Goal: Task Accomplishment & Management: Use online tool/utility

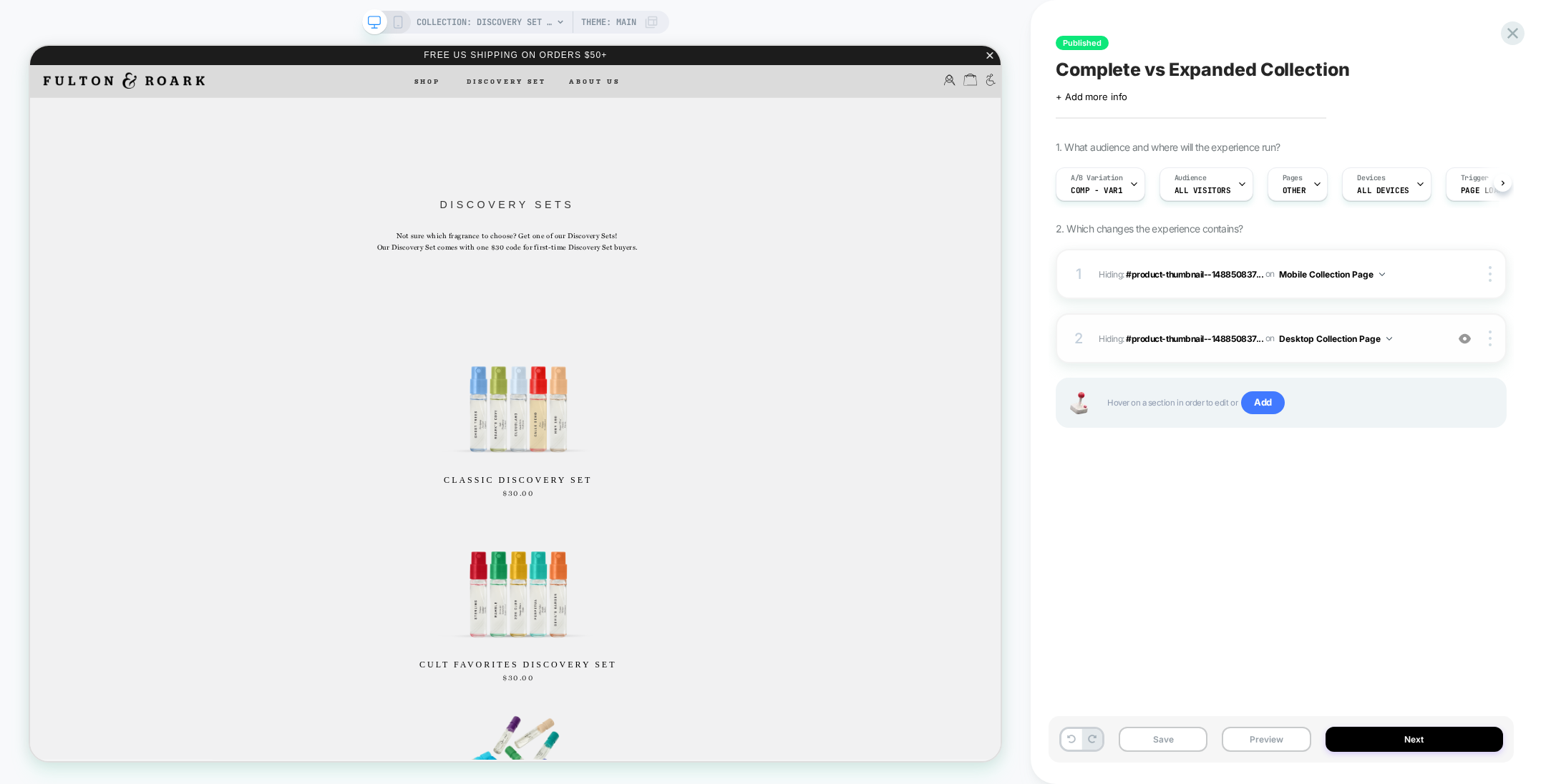
click at [1461, 337] on img at bounding box center [1465, 339] width 12 height 12
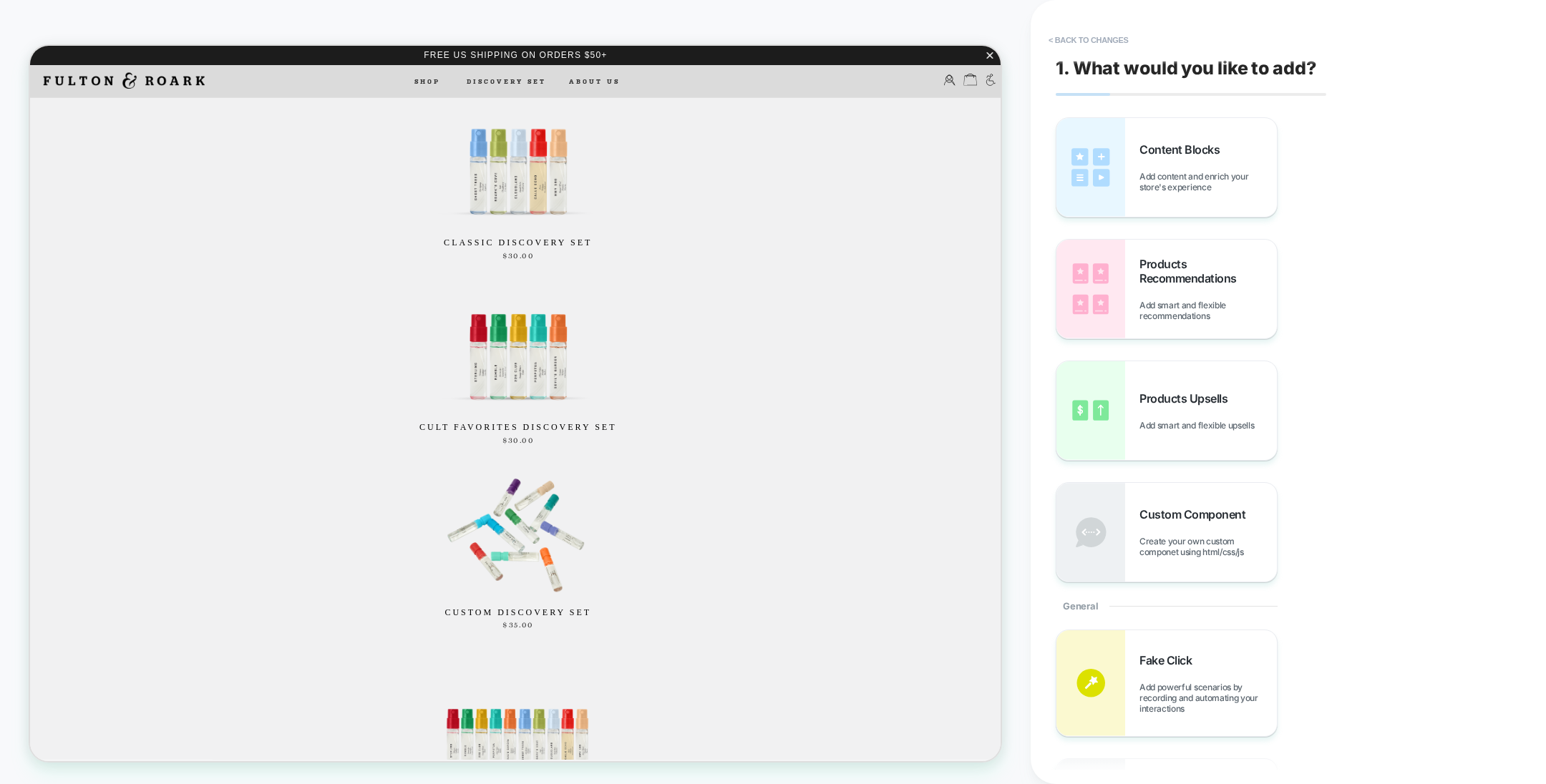
scroll to position [320, 0]
click at [1110, 37] on button "< Back to changes" at bounding box center [1089, 40] width 95 height 23
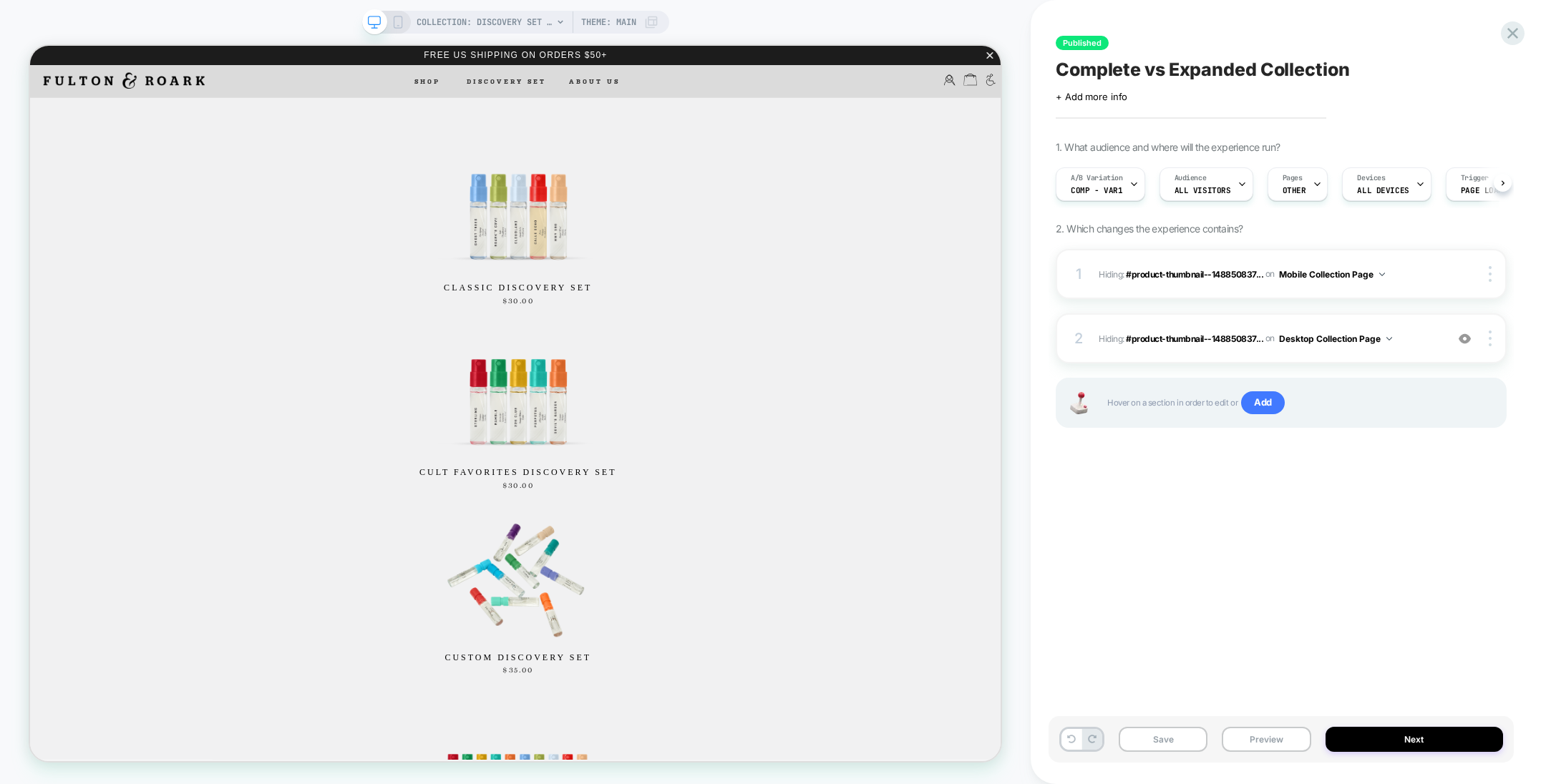
scroll to position [0, 0]
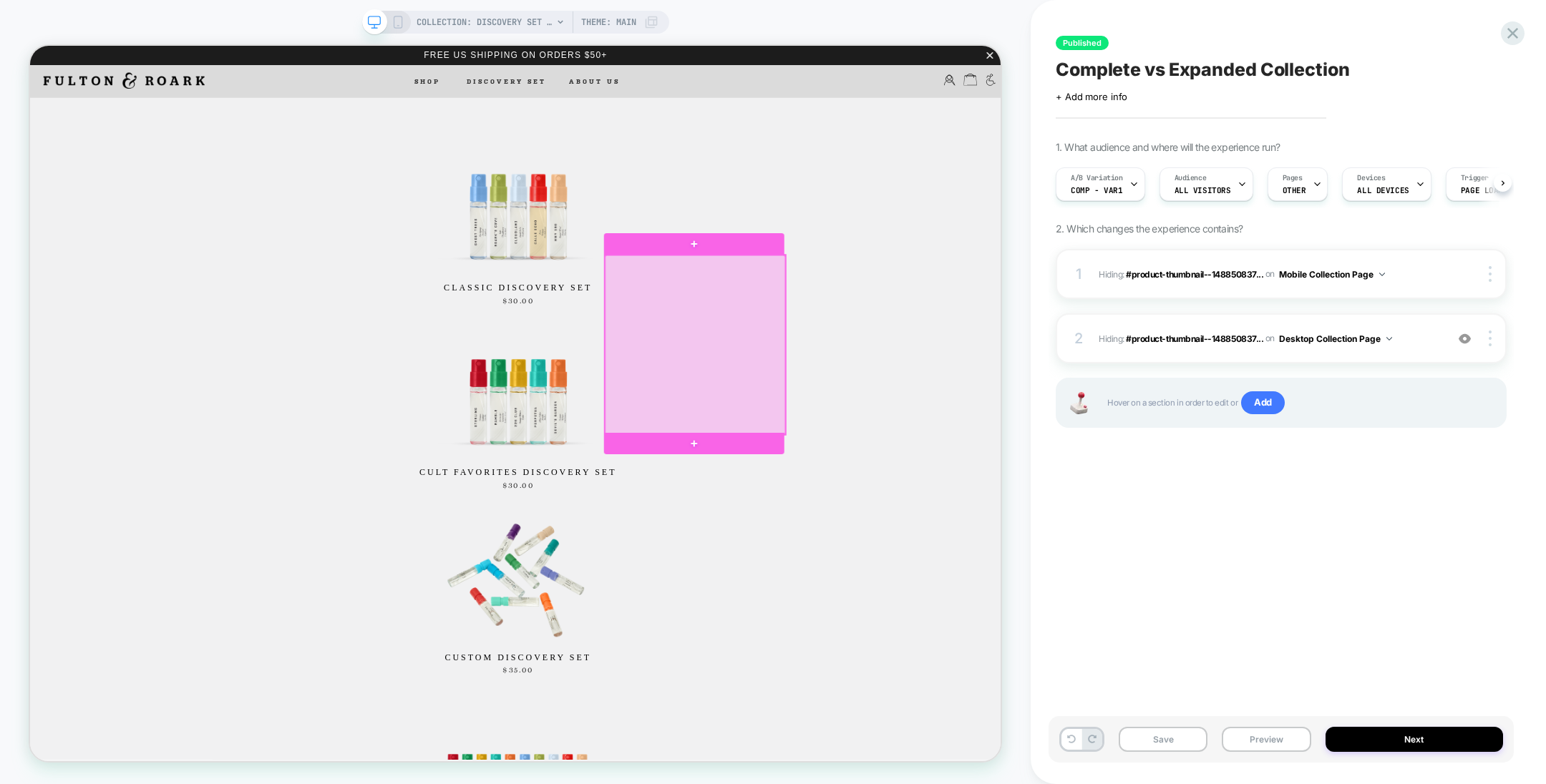
click at [1018, 556] on div at bounding box center [917, 444] width 240 height 238
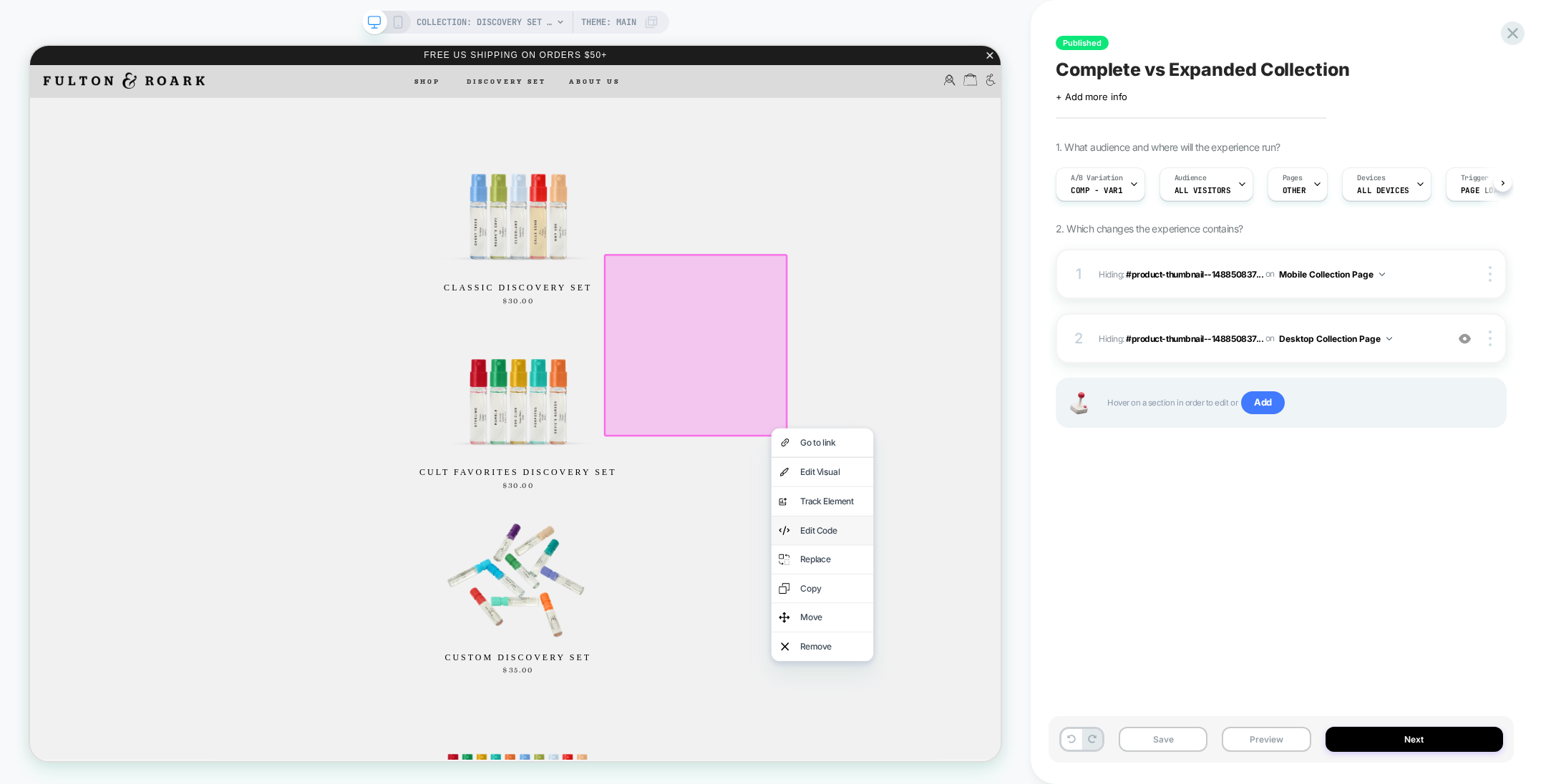
click at [1111, 694] on div "Edit Code" at bounding box center [1100, 692] width 87 height 18
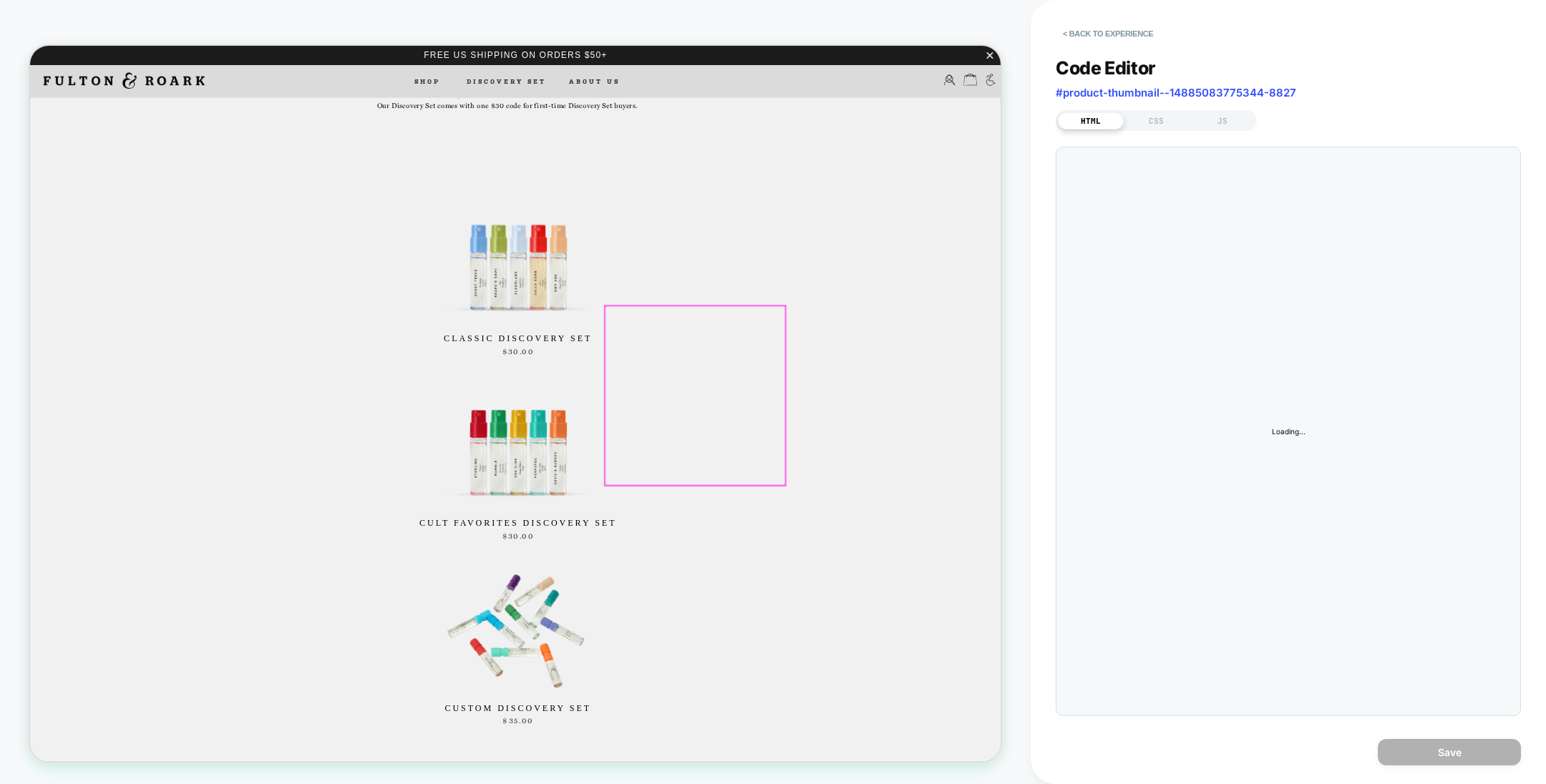
scroll to position [176, 0]
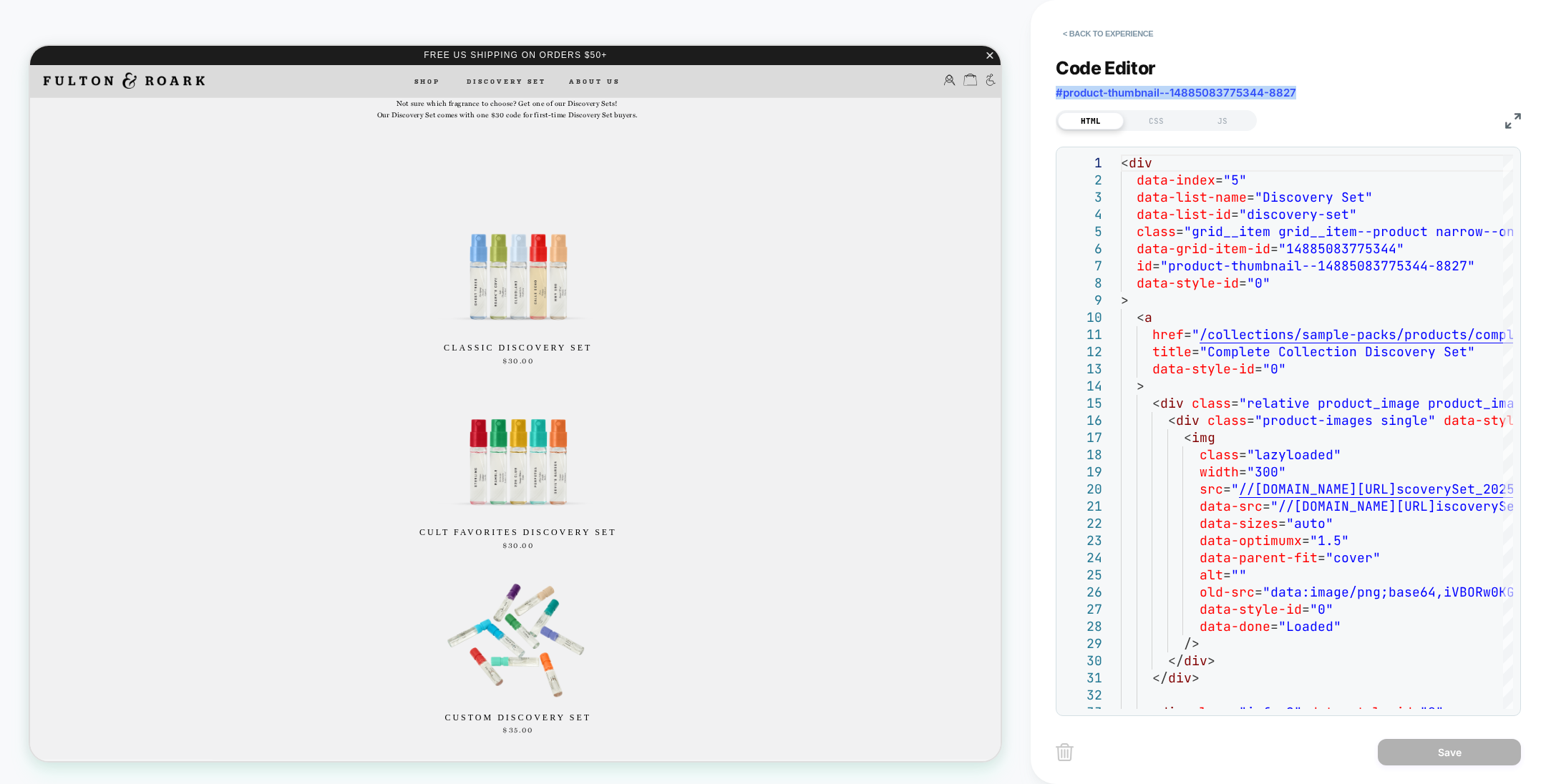
drag, startPoint x: 1303, startPoint y: 96, endPoint x: 1056, endPoint y: 95, distance: 247.0
click at [1056, 95] on div "Code Editor #product-thumbnail--14885083775344-8827" at bounding box center [1289, 82] width 466 height 49
copy span "#product-thumbnail--14885083775344-8827"
click at [1106, 40] on button "< Back to experience" at bounding box center [1108, 34] width 104 height 23
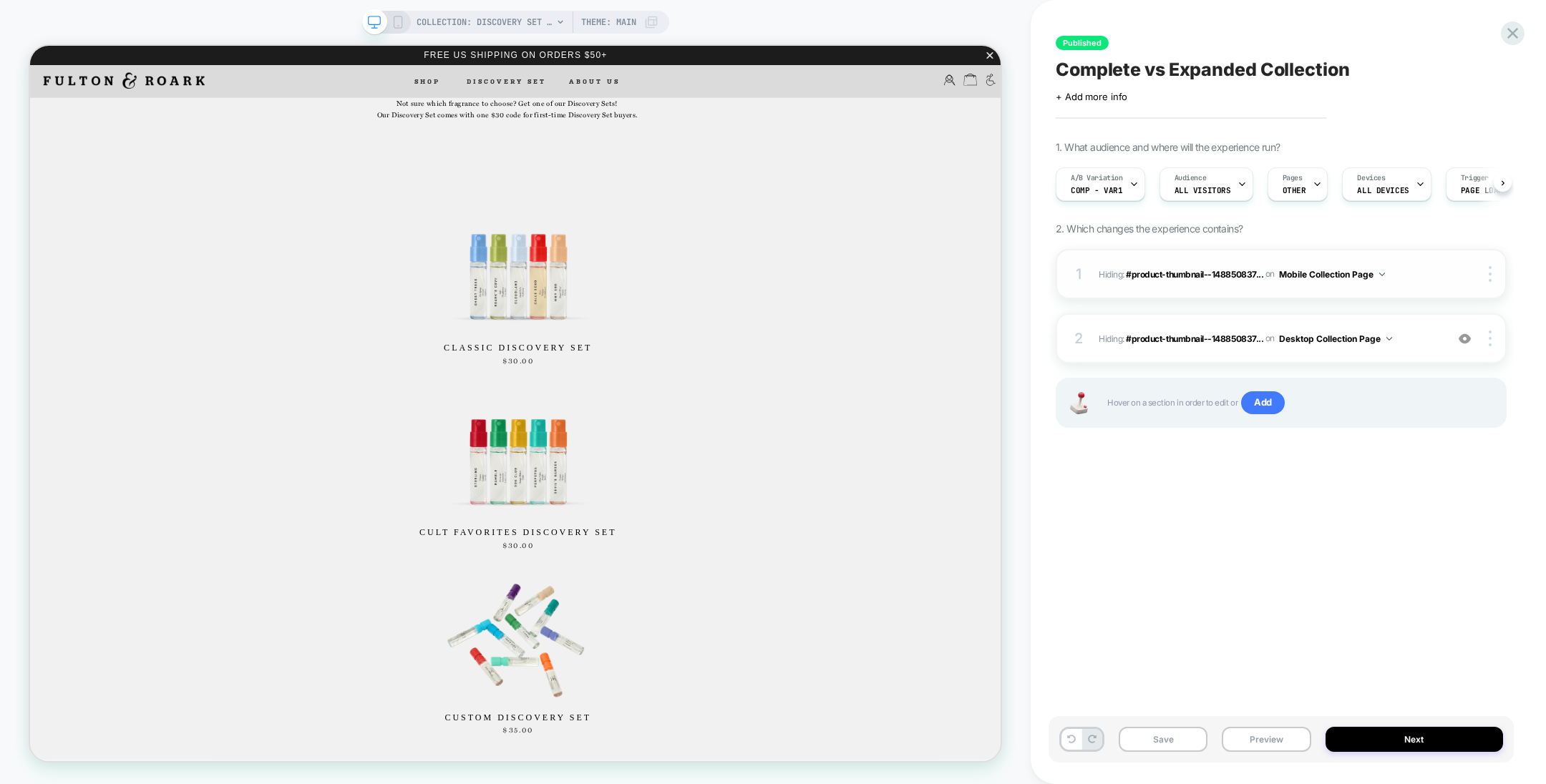
scroll to position [0, 0]
click at [1217, 339] on span "#product-thumbnail--148850837..." at bounding box center [1195, 338] width 138 height 10
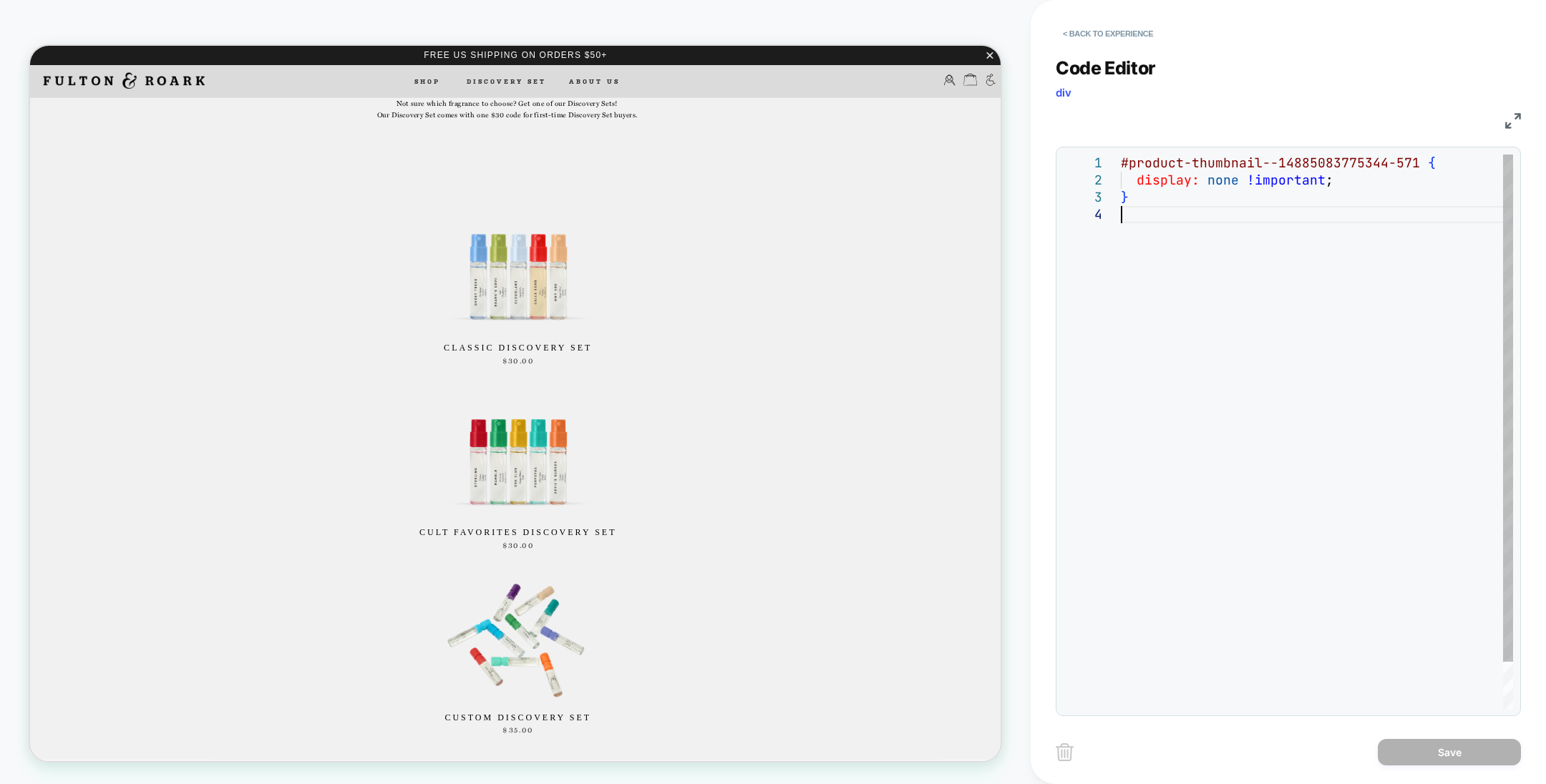
click at [1204, 247] on div "#product-thumbnail--14885083775344-571 { display: none !important ; }" at bounding box center [1317, 458] width 393 height 606
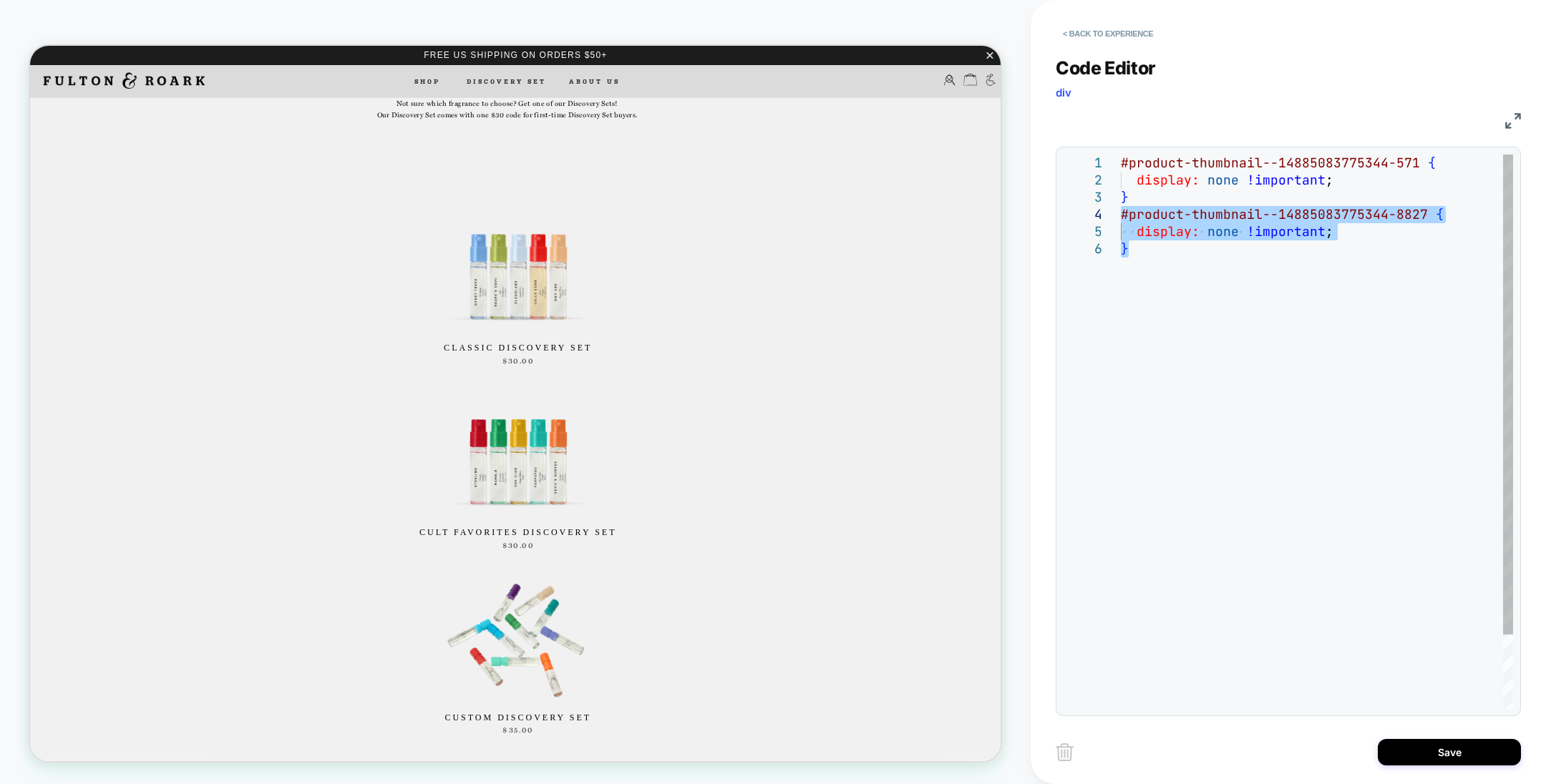
type textarea "**********"
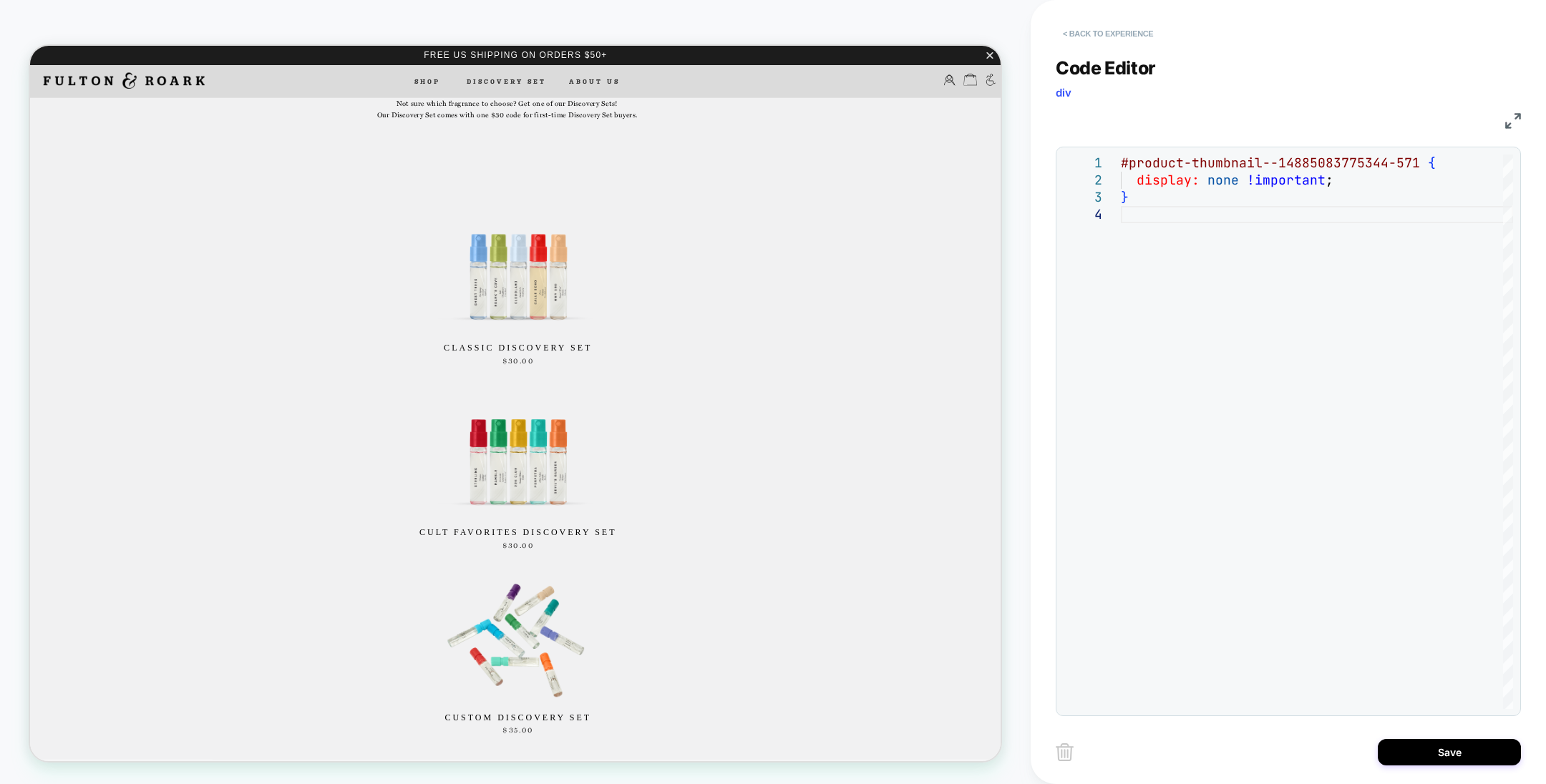
click at [1115, 36] on button "< Back to experience" at bounding box center [1108, 34] width 104 height 23
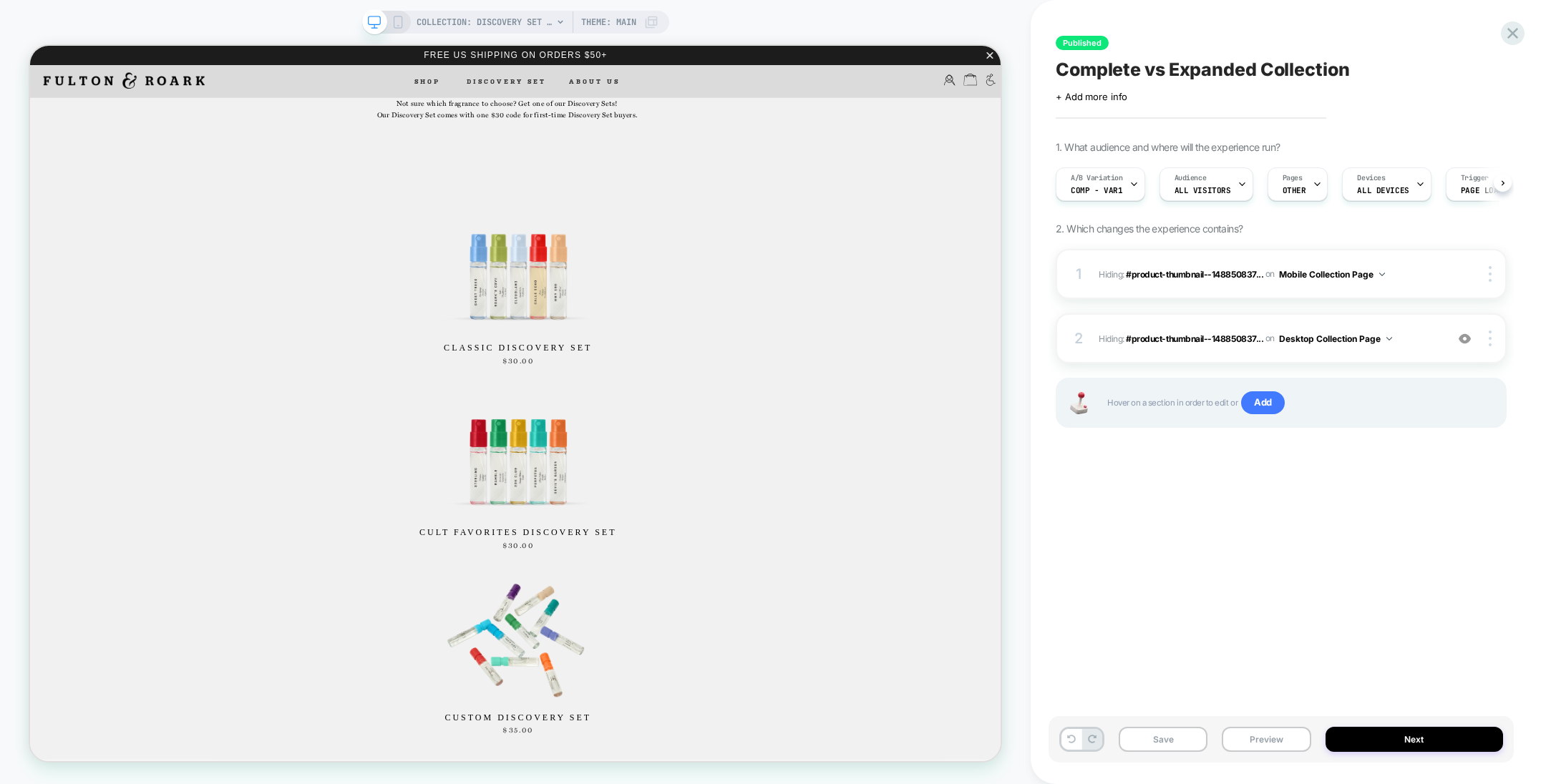
scroll to position [0, 0]
click at [1156, 340] on span "#product-thumbnail--148850837..." at bounding box center [1195, 338] width 138 height 10
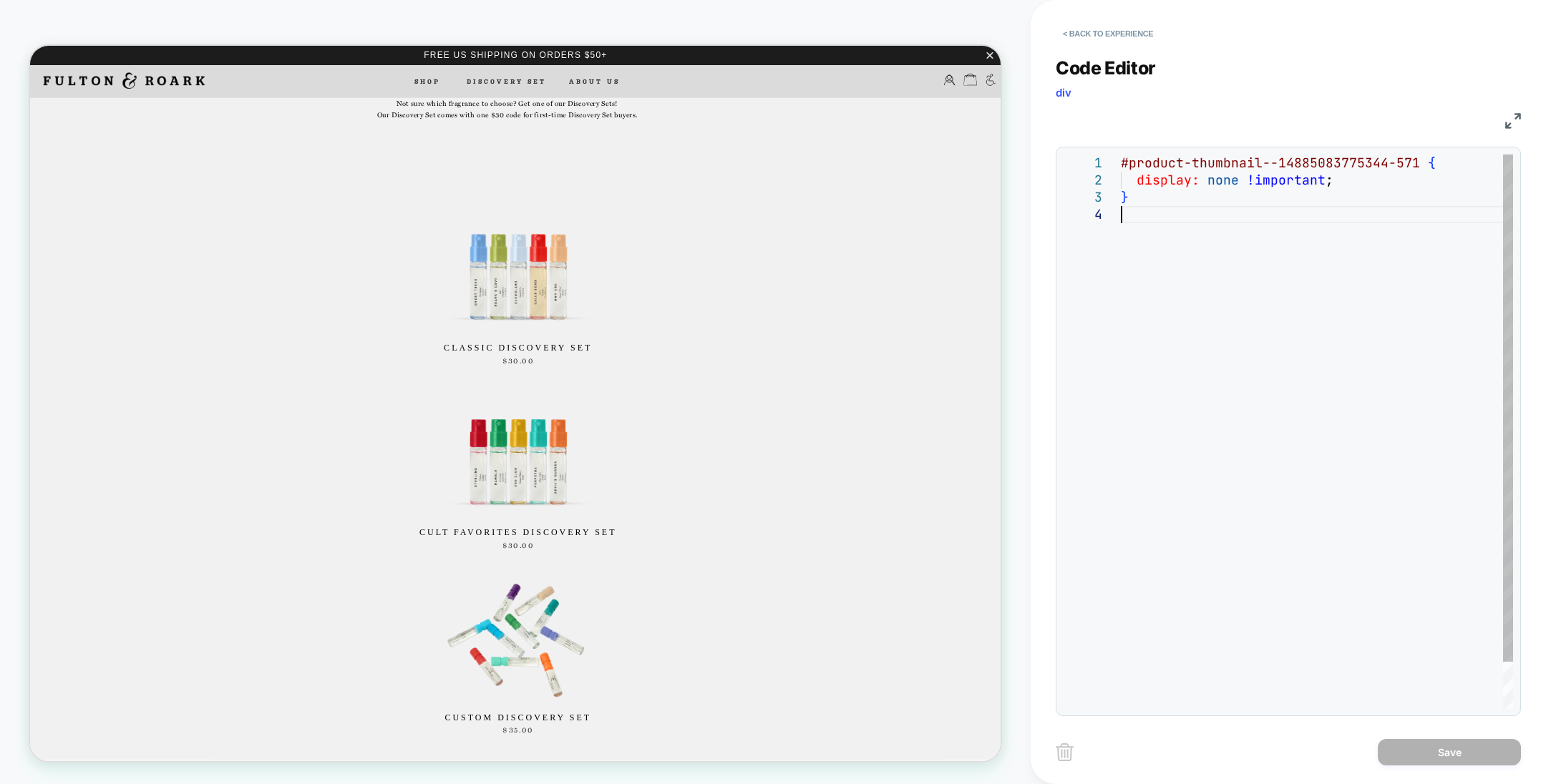
click at [1171, 238] on div "#product-thumbnail--14885083775344-571 { display: none !important ; }" at bounding box center [1317, 458] width 393 height 606
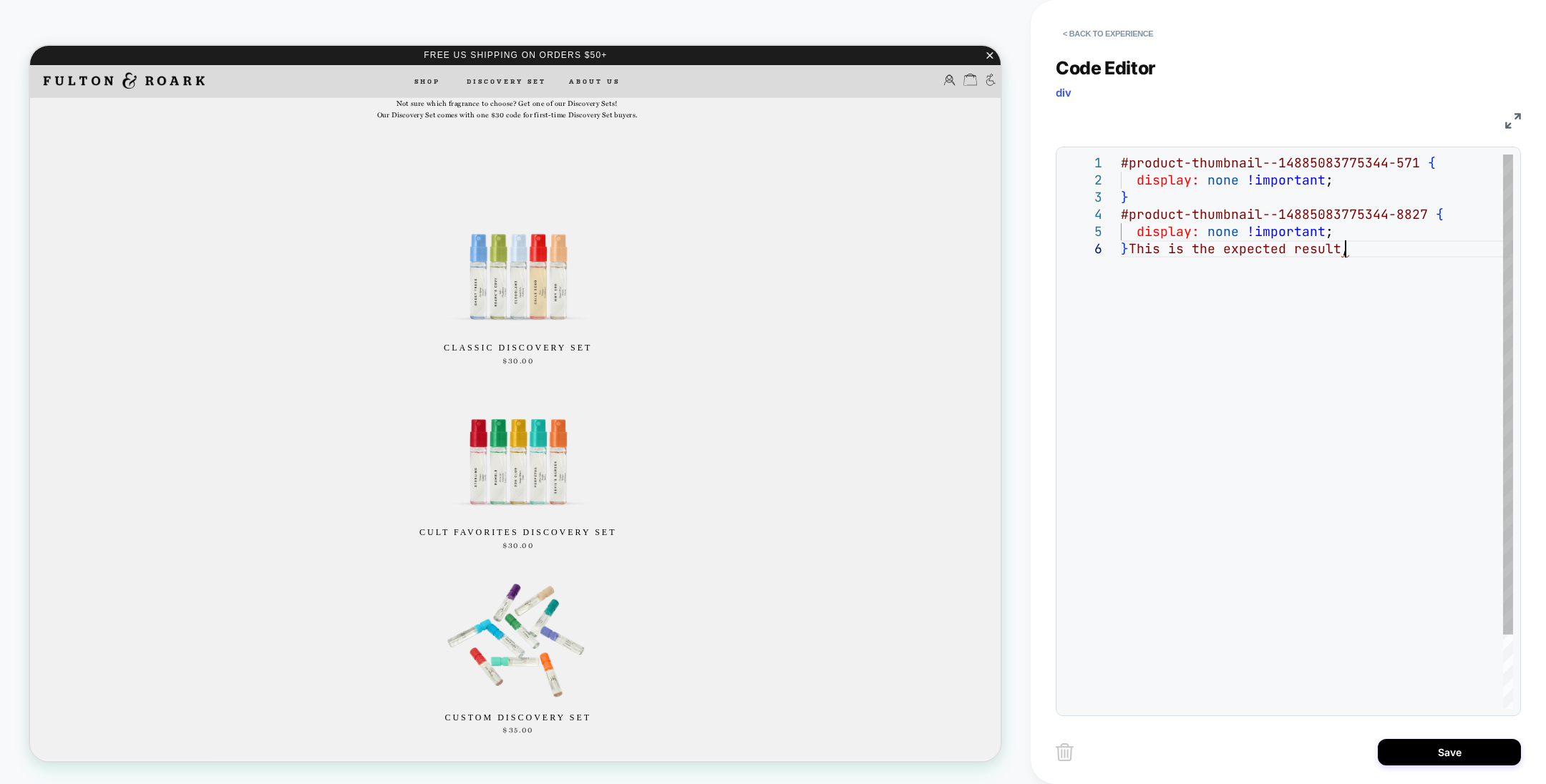
scroll to position [85, 230]
type textarea "**********"
